Goal: Task Accomplishment & Management: Manage account settings

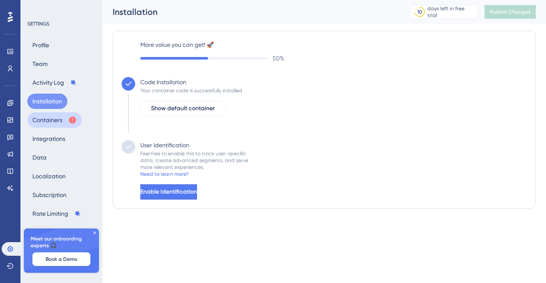
click at [45, 115] on button "Containers" at bounding box center [54, 120] width 55 height 15
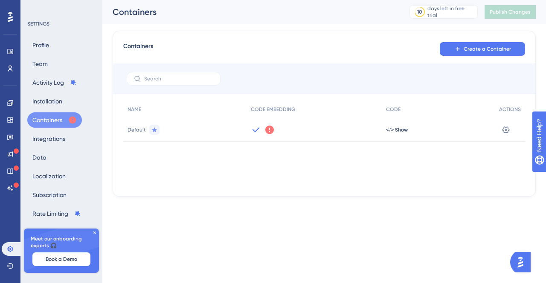
click at [269, 130] on icon at bounding box center [269, 130] width 9 height 9
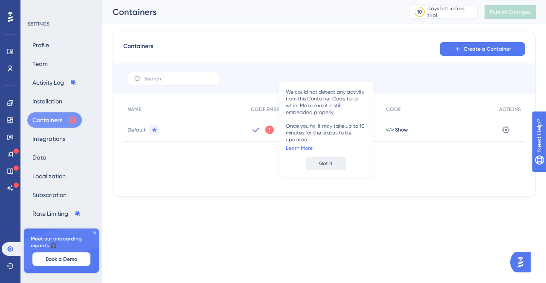
click at [327, 164] on span "Got It" at bounding box center [326, 163] width 14 height 7
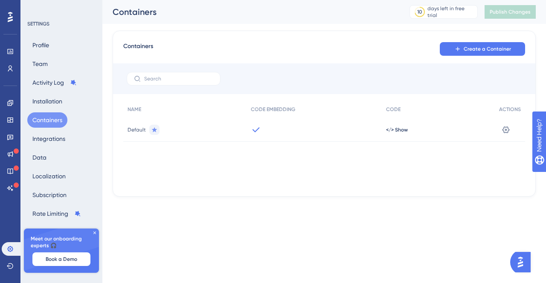
click at [257, 132] on icon at bounding box center [256, 130] width 10 height 10
click at [506, 133] on icon at bounding box center [505, 130] width 9 height 9
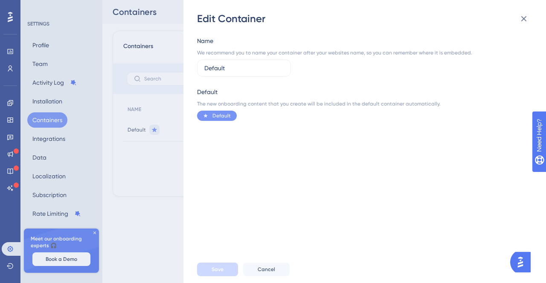
click at [143, 162] on div "Edit Container Name We recommend you to name your container after your websites…" at bounding box center [273, 141] width 546 height 283
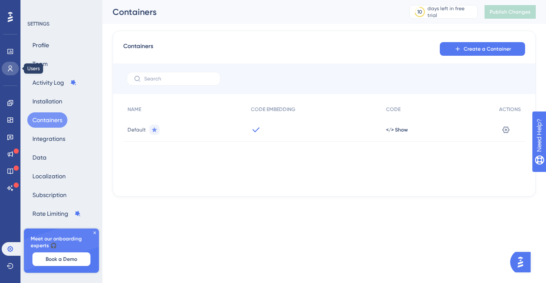
click at [9, 67] on icon at bounding box center [10, 68] width 7 height 7
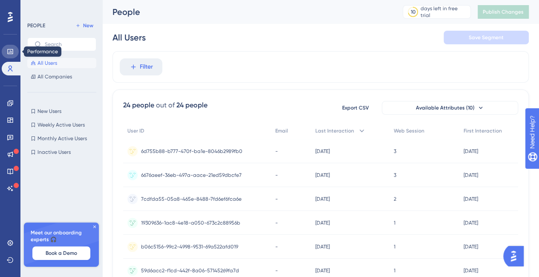
click at [13, 52] on icon at bounding box center [10, 51] width 7 height 7
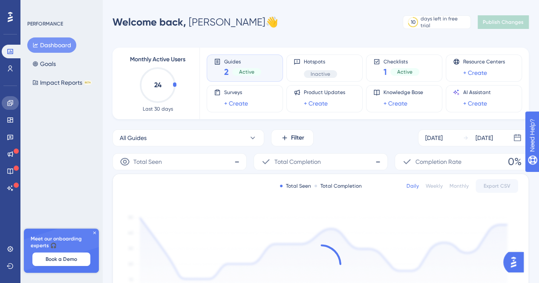
click at [11, 101] on icon at bounding box center [10, 103] width 7 height 7
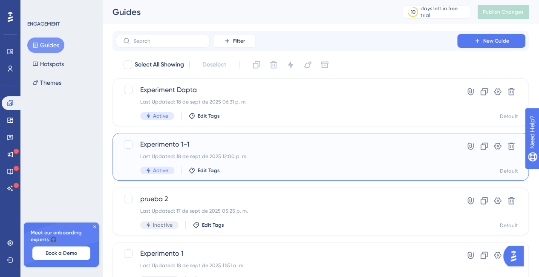
click at [161, 145] on span "Experimento 1-1" at bounding box center [286, 144] width 293 height 10
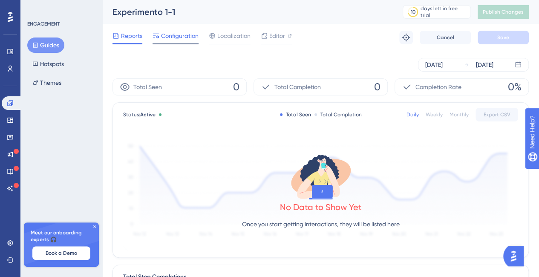
click at [186, 39] on span "Configuration" at bounding box center [180, 36] width 38 height 10
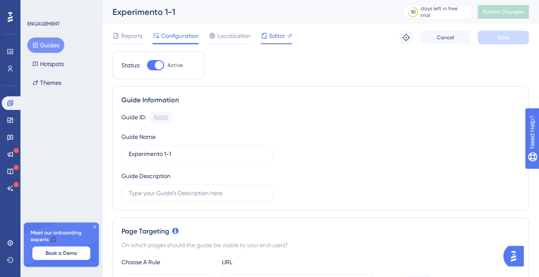
click at [275, 41] on div "Editor" at bounding box center [276, 38] width 31 height 14
click at [9, 106] on icon at bounding box center [10, 103] width 7 height 7
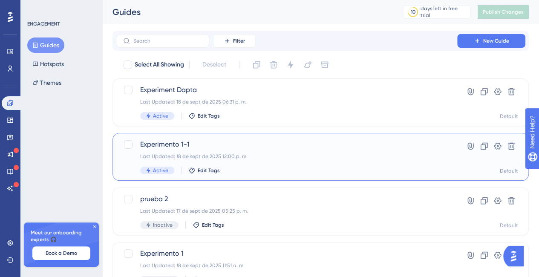
click at [413, 150] on div "Experimento 1-1 Last Updated: 18 de sept de 2025 12:00 p. m. Active Edit Tags" at bounding box center [286, 156] width 293 height 35
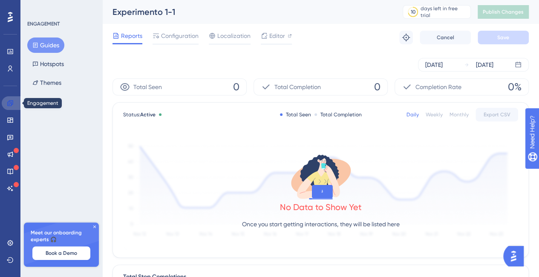
click at [16, 100] on link at bounding box center [12, 103] width 20 height 14
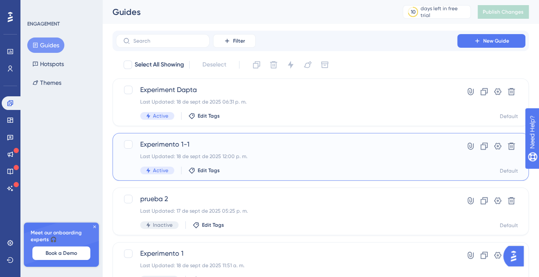
click at [337, 165] on div "Experimento 1-1 Last Updated: 18 de sept de 2025 12:00 p. m. Active Edit Tags" at bounding box center [286, 156] width 293 height 35
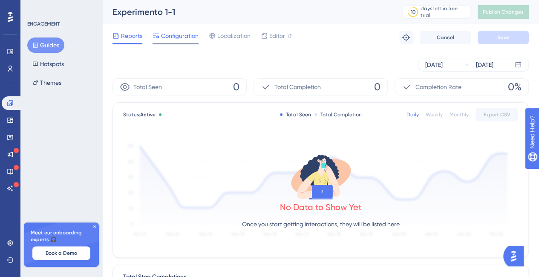
click at [180, 34] on span "Configuration" at bounding box center [180, 36] width 38 height 10
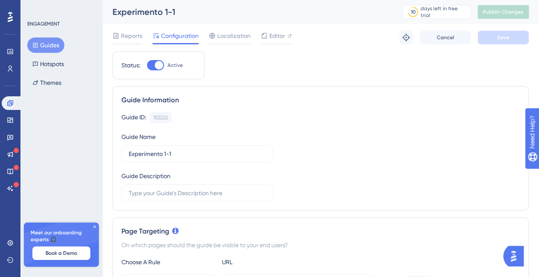
click at [148, 61] on div at bounding box center [155, 65] width 17 height 10
click at [147, 65] on input "Active" at bounding box center [147, 65] width 0 height 0
checkbox input "false"
click at [509, 36] on button "Save" at bounding box center [503, 38] width 51 height 14
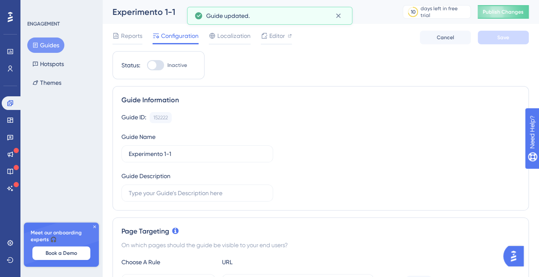
click at [51, 44] on button "Guides" at bounding box center [45, 45] width 37 height 15
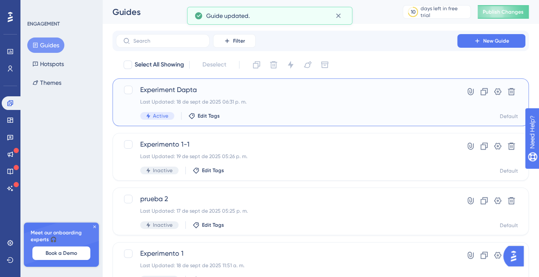
click at [375, 95] on div "Experiment Dapta Last Updated: 18 de sept de 2025 06:31 p. m. Active Edit Tags" at bounding box center [286, 102] width 293 height 35
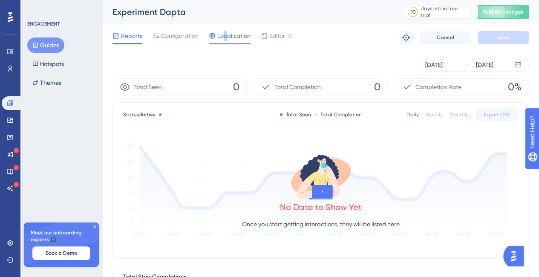
click at [226, 39] on span "Localization" at bounding box center [233, 36] width 33 height 10
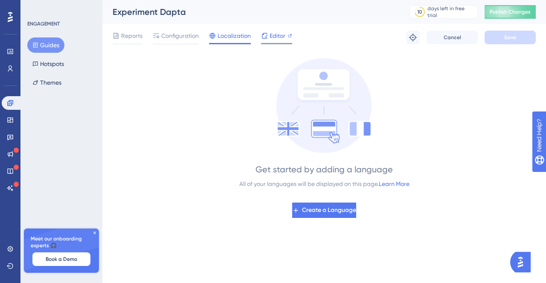
click at [266, 35] on icon at bounding box center [264, 35] width 7 height 7
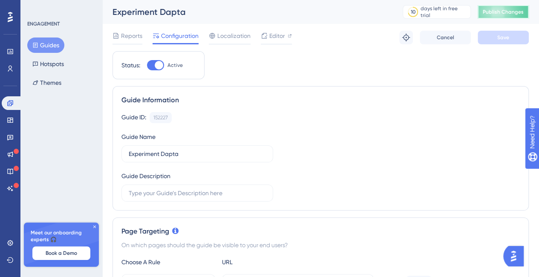
click at [512, 16] on button "Publish Changes" at bounding box center [503, 12] width 51 height 14
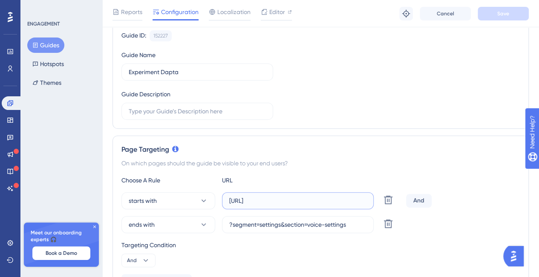
click at [313, 197] on input "https://app.dapta.ai/agents-studio/voice-agents/7eeb3f67-fd88-4bc0-bd22-5af75d6…" at bounding box center [297, 200] width 137 height 9
click at [303, 226] on input "?segment=settings&section=voice-settings" at bounding box center [297, 224] width 137 height 9
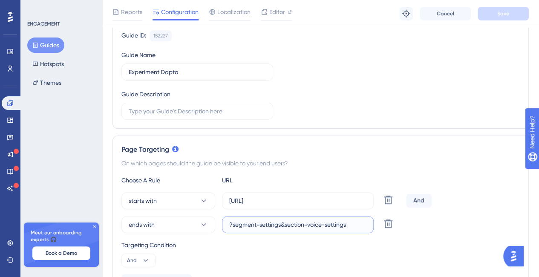
click at [303, 226] on input "?segment=settings&section=voice-settings" at bounding box center [297, 224] width 137 height 9
click at [95, 228] on icon at bounding box center [94, 226] width 5 height 5
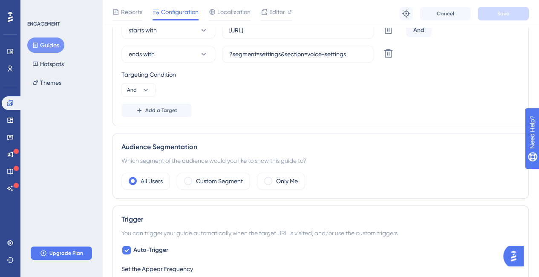
scroll to position [0, 0]
